Goal: Book appointment/travel/reservation

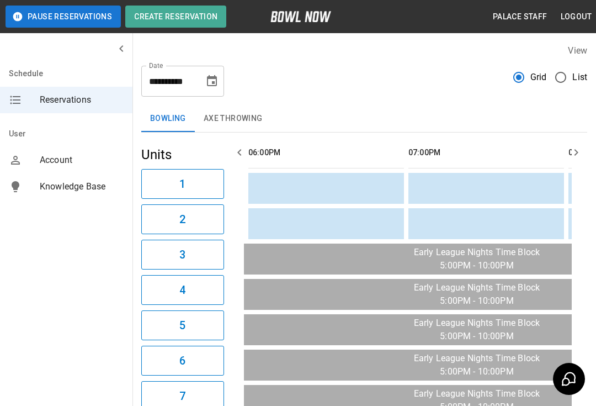
scroll to position [0, 1121]
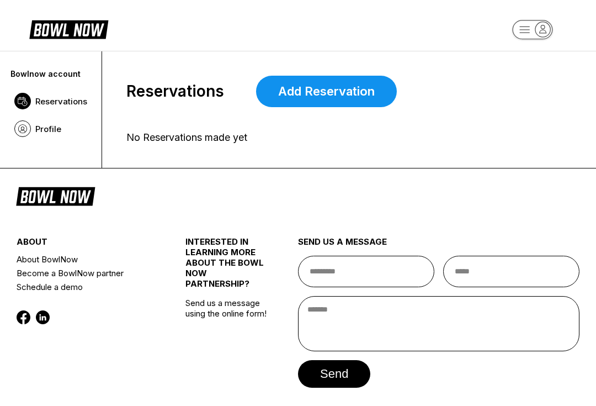
scroll to position [42, 0]
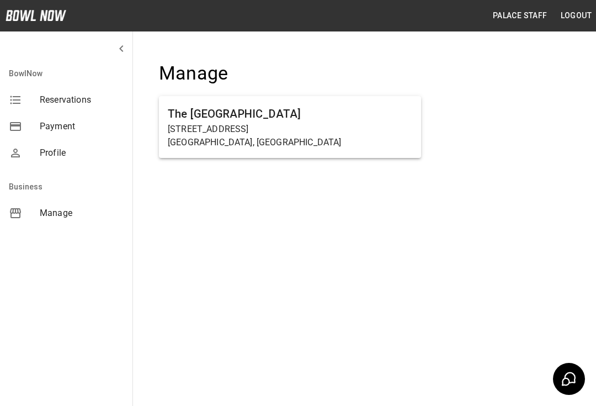
click at [291, 129] on p "[STREET_ADDRESS]" at bounding box center [290, 129] width 245 height 13
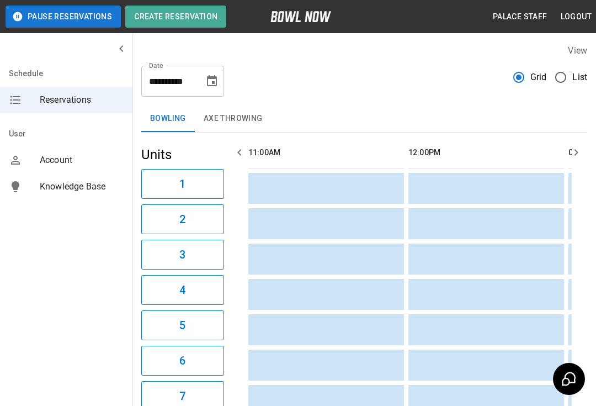
scroll to position [0, 1121]
